Goal: Task Accomplishment & Management: Complete application form

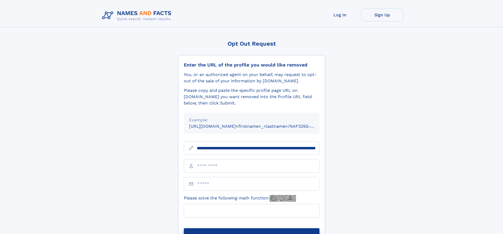
scroll to position [0, 65]
type input "**********"
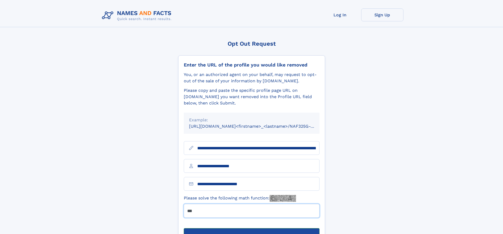
type input "***"
click at [251, 229] on button "Submit Opt Out Request" at bounding box center [252, 237] width 136 height 17
